Goal: Task Accomplishment & Management: Manage account settings

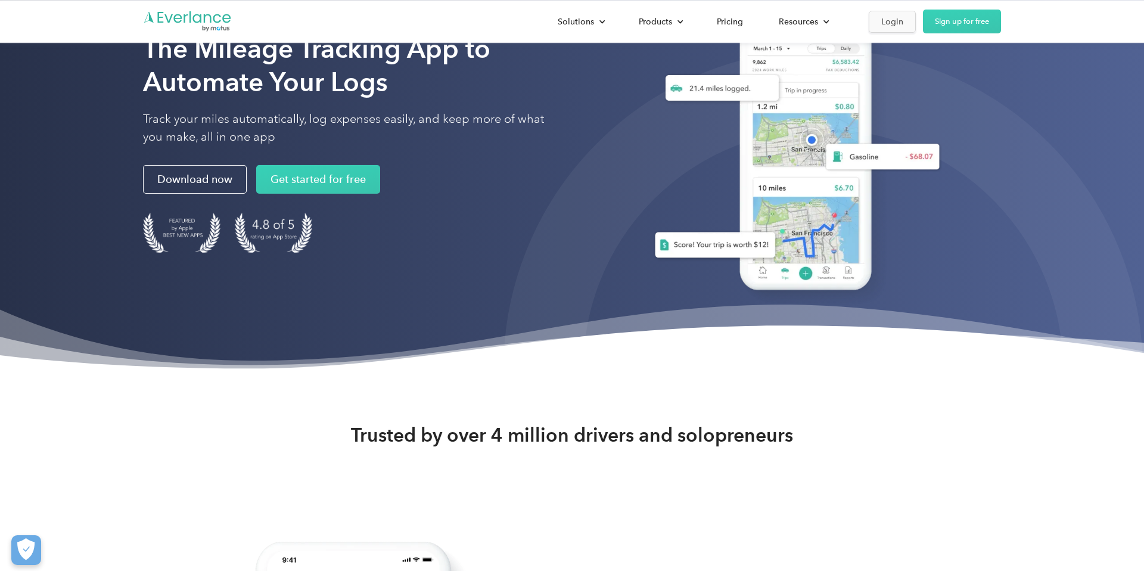
click at [888, 24] on div "Login" at bounding box center [892, 21] width 22 height 15
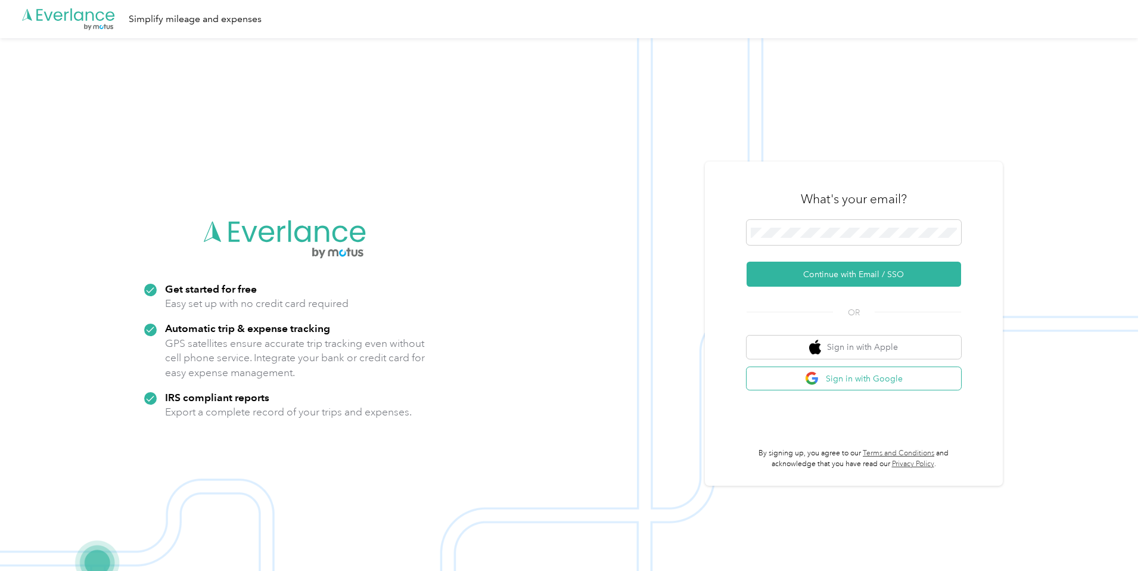
click at [840, 368] on button "Sign in with Google" at bounding box center [854, 378] width 215 height 23
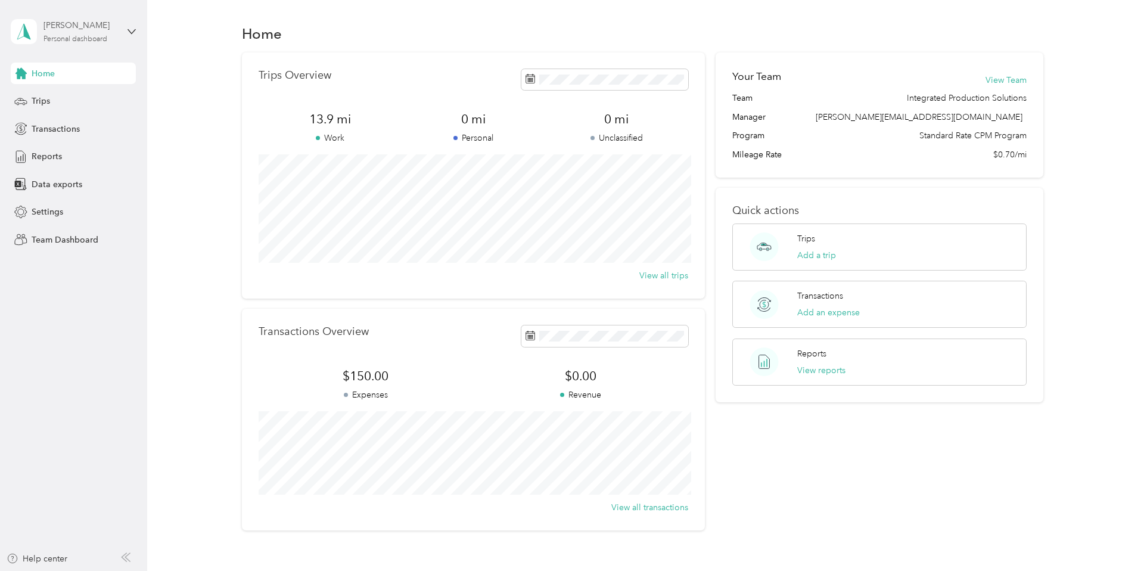
click at [94, 33] on div "Emily Brown Personal dashboard" at bounding box center [81, 31] width 74 height 24
click at [84, 91] on div "Team dashboard" at bounding box center [170, 98] width 302 height 21
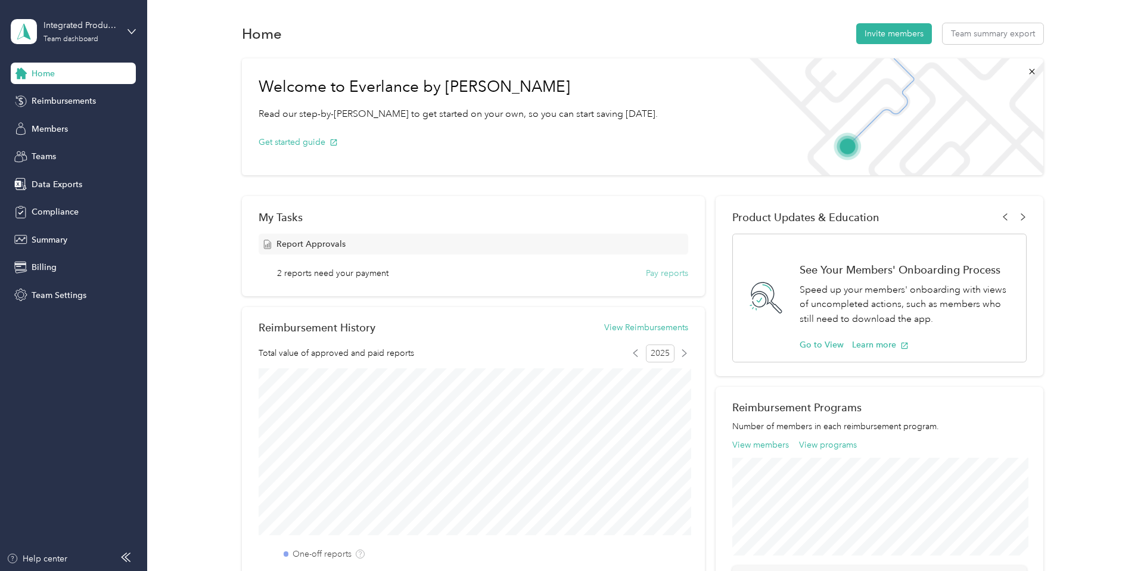
click at [662, 275] on button "Pay reports" at bounding box center [667, 273] width 42 height 13
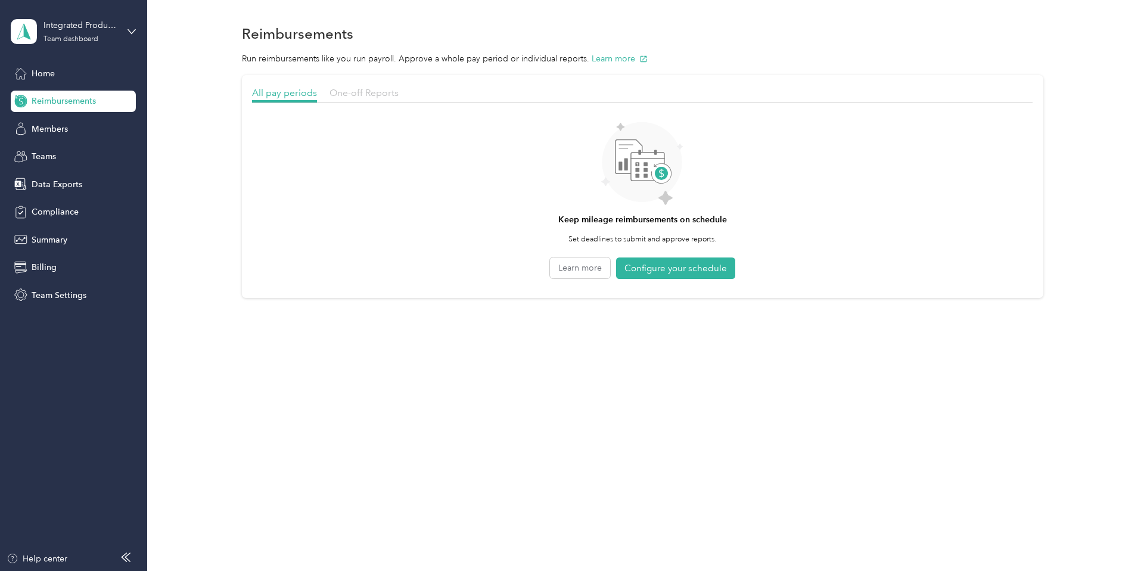
click at [389, 93] on span "One-off Reports" at bounding box center [364, 92] width 69 height 11
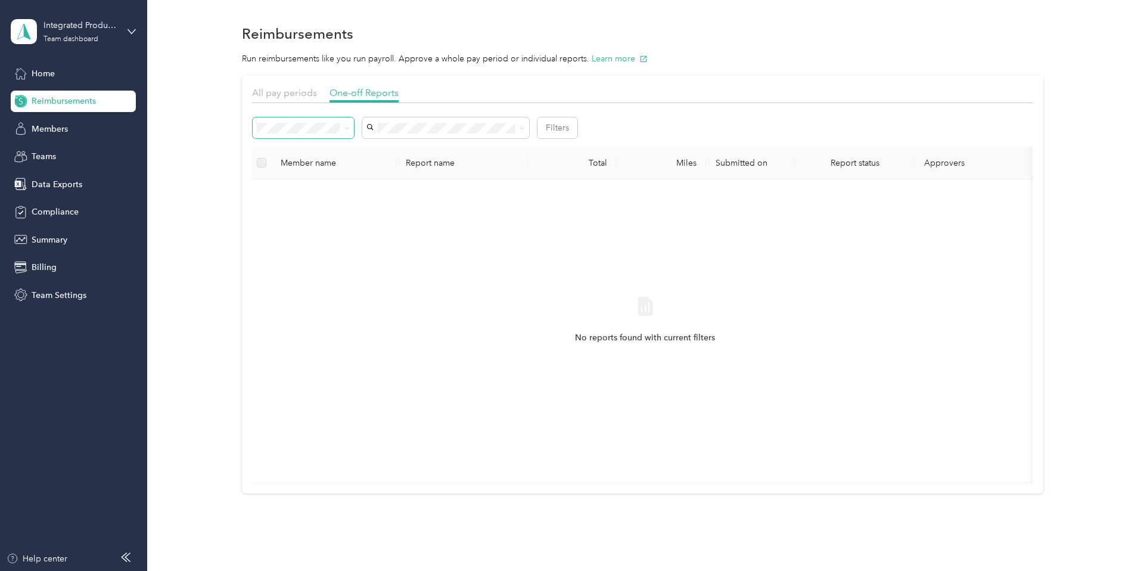
click at [348, 123] on span at bounding box center [346, 128] width 5 height 10
click at [343, 129] on span at bounding box center [345, 128] width 10 height 13
click at [350, 127] on icon at bounding box center [346, 128] width 5 height 5
click at [319, 145] on div "All" at bounding box center [304, 150] width 85 height 13
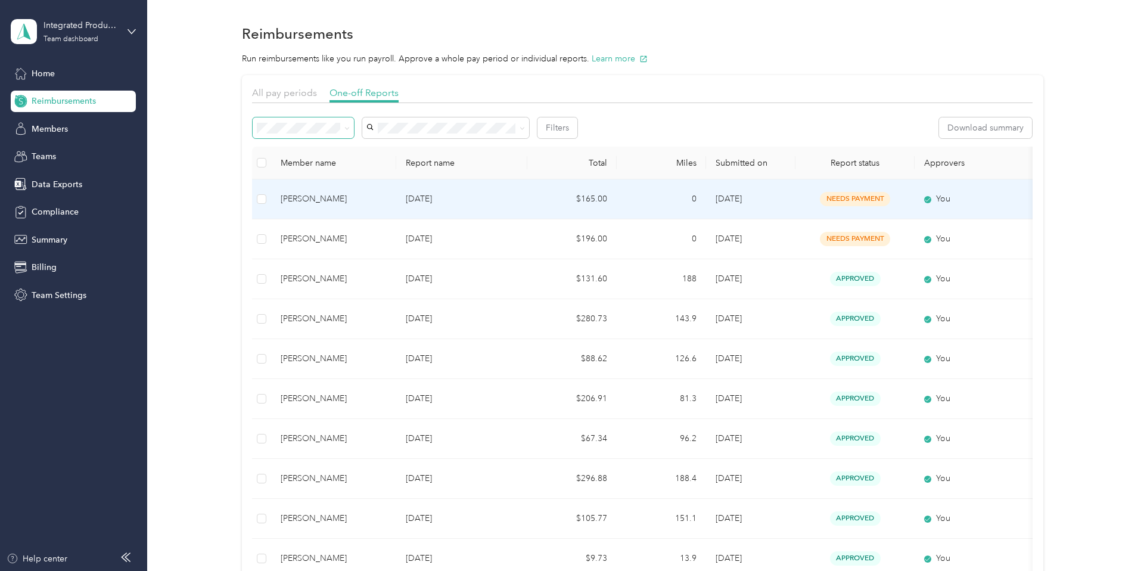
click at [347, 200] on div "Annie Spielman" at bounding box center [334, 198] width 106 height 13
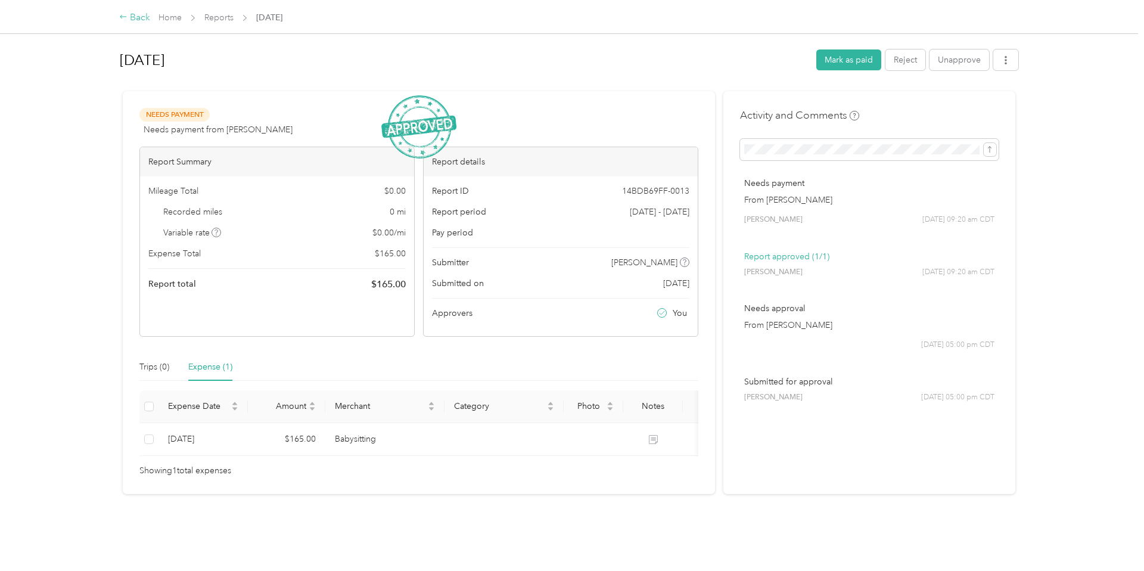
click at [145, 21] on div "Back" at bounding box center [134, 18] width 31 height 14
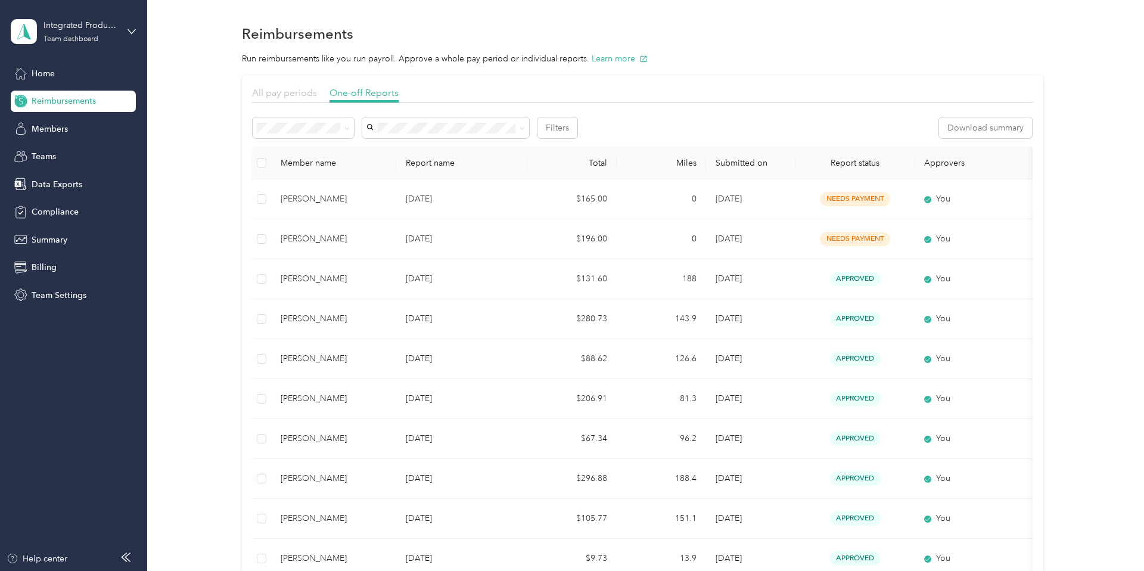
click at [291, 97] on span "All pay periods" at bounding box center [284, 92] width 65 height 11
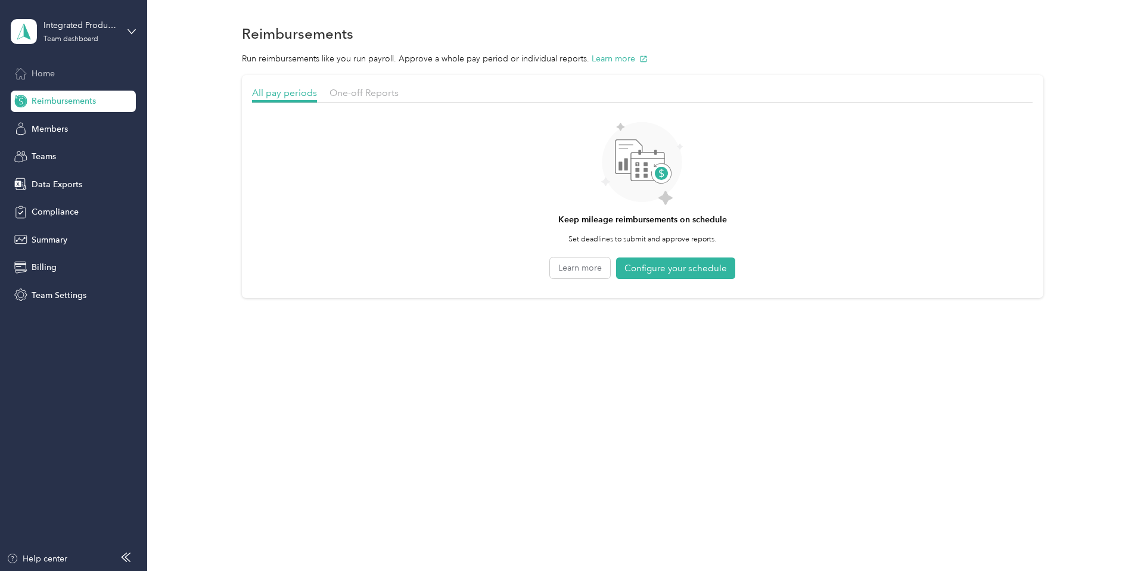
click at [29, 65] on div "Home" at bounding box center [73, 73] width 125 height 21
